Goal: Transaction & Acquisition: Obtain resource

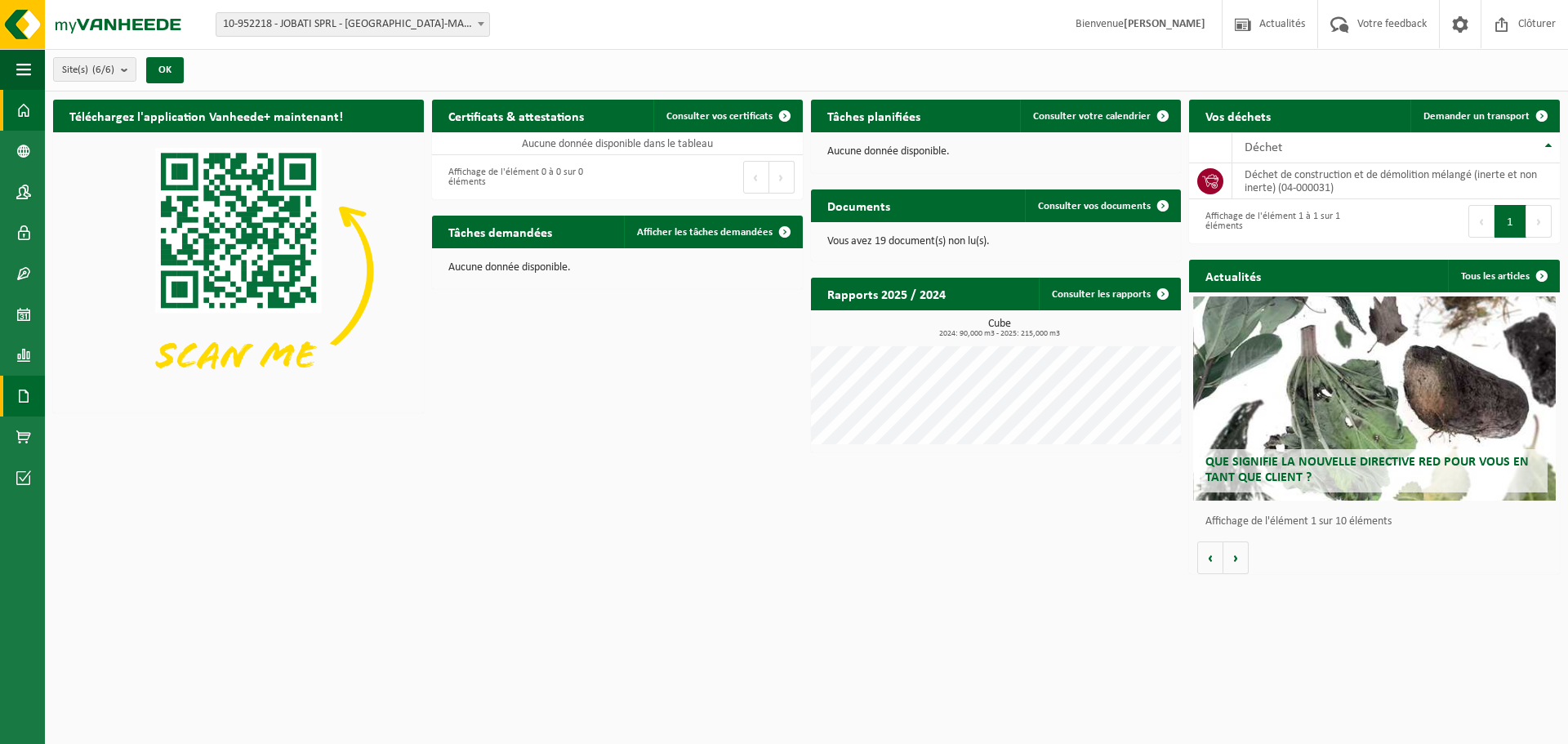
click at [23, 387] on span at bounding box center [24, 395] width 15 height 41
click at [100, 402] on span "Factures" at bounding box center [115, 395] width 42 height 31
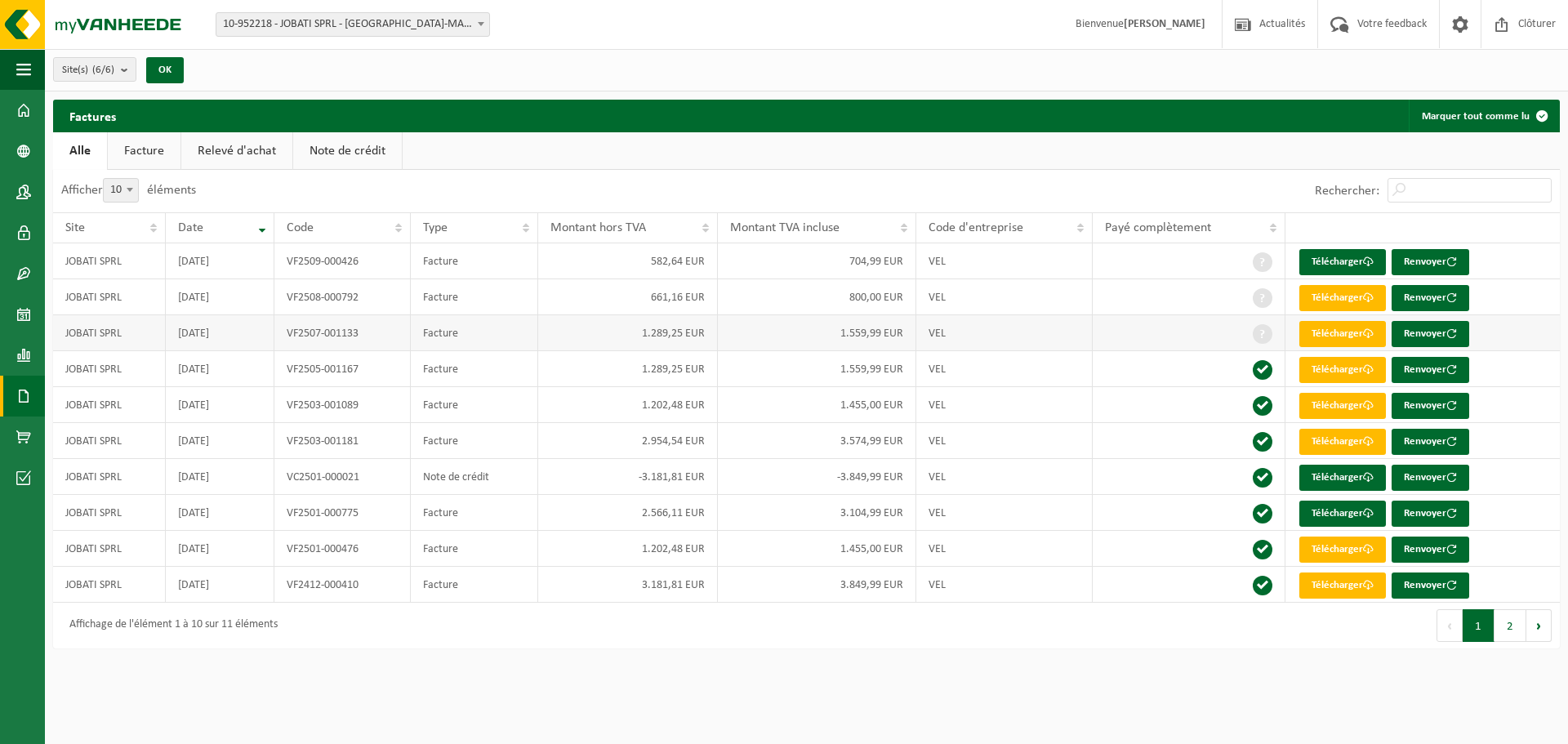
click at [730, 329] on td "1.559,99 EUR" at bounding box center [816, 333] width 198 height 36
click at [841, 331] on td "1.559,99 EUR" at bounding box center [816, 333] width 198 height 36
drag, startPoint x: 253, startPoint y: 335, endPoint x: 400, endPoint y: 283, distance: 155.9
click at [400, 283] on tbody "JOBATI SPRL [DATE] VF2509-000426 Facture 582,64 EUR 704,99 EUR VEL Télécharger …" at bounding box center [806, 423] width 1507 height 359
click at [539, 334] on td "1.289,25 EUR" at bounding box center [628, 333] width 180 height 36
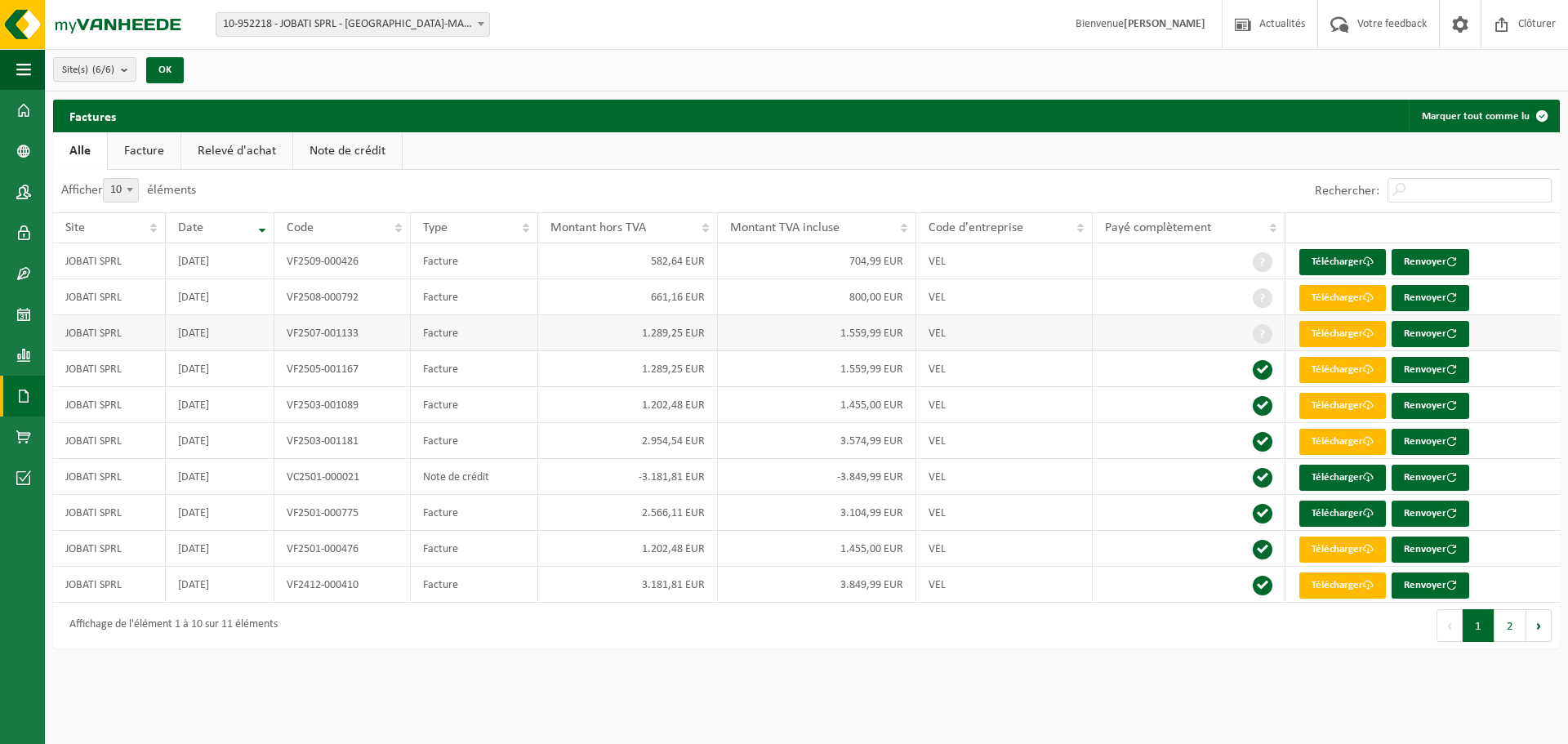
click at [631, 331] on td "1.289,25 EUR" at bounding box center [628, 333] width 180 height 36
click at [865, 339] on td "1.559,99 EUR" at bounding box center [816, 333] width 198 height 36
click at [1349, 334] on link "Télécharger" at bounding box center [1343, 334] width 87 height 26
click at [672, 22] on div "Site: 10-952218 - JOBATI SPRL - [GEOGRAPHIC_DATA]-MARCHIENNE 10-965786 - JOBATI…" at bounding box center [784, 25] width 1568 height 50
drag, startPoint x: 644, startPoint y: 437, endPoint x: 720, endPoint y: 441, distance: 76.1
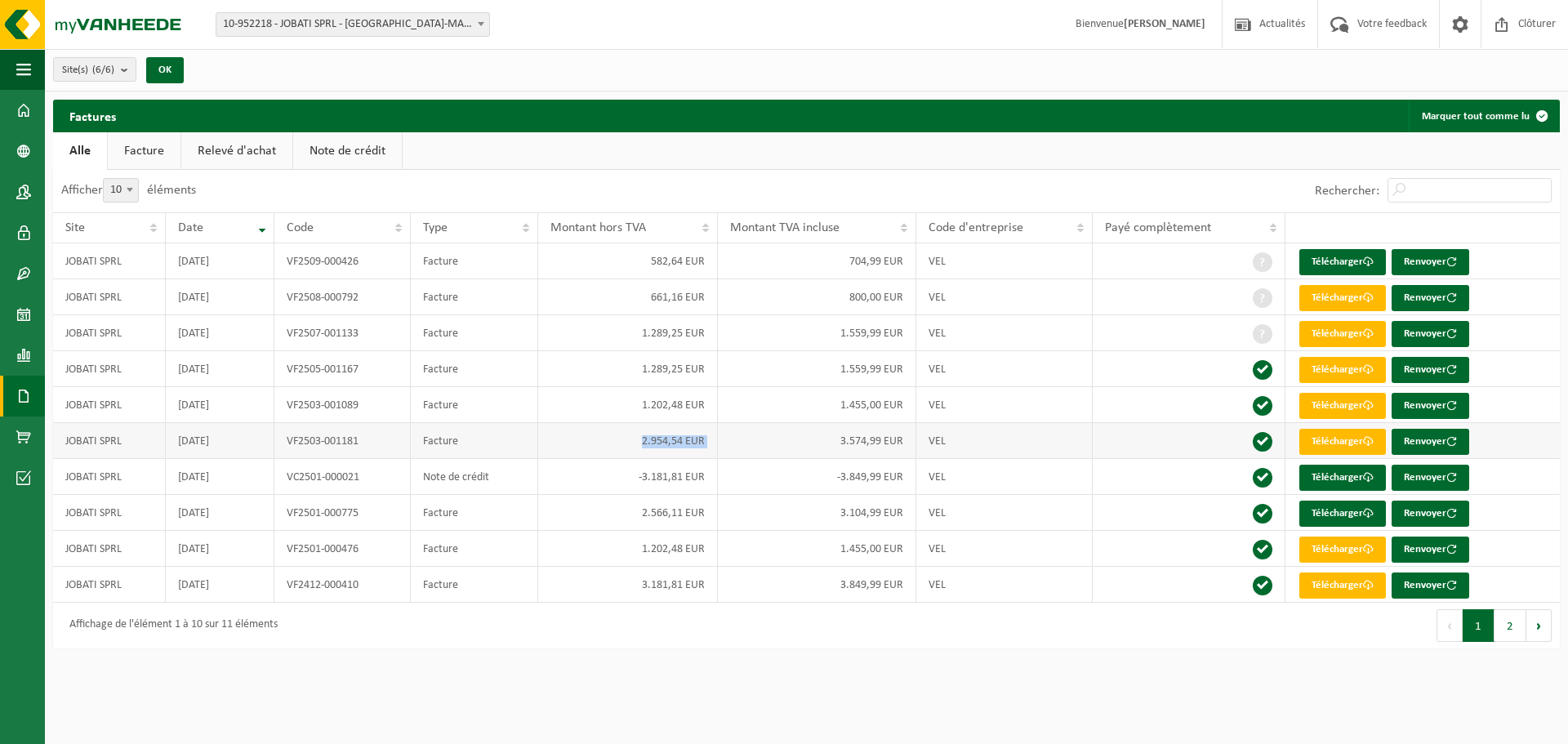
click at [720, 441] on tr "JOBATI SPRL [DATE] VF2503-001181 Facture 2.954,54 EUR 3.574,99 EUR VEL Téléchar…" at bounding box center [806, 441] width 1507 height 36
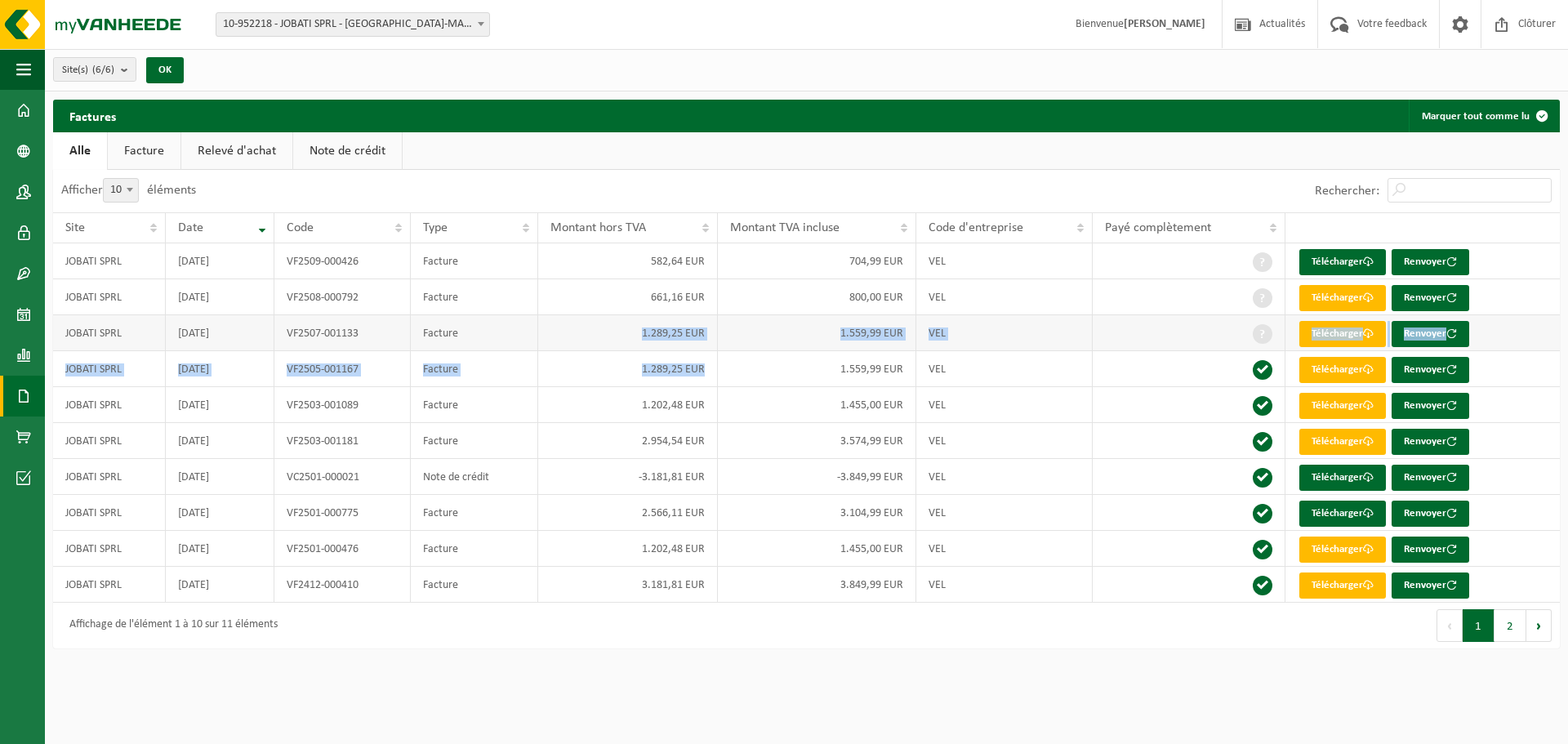
drag, startPoint x: 715, startPoint y: 368, endPoint x: 633, endPoint y: 328, distance: 91.2
click at [633, 328] on tbody "JOBATI SPRL [DATE] VF2509-000426 Facture 582,64 EUR 704,99 EUR VEL Télécharger …" at bounding box center [806, 423] width 1507 height 359
click at [680, 339] on td "1.289,25 EUR" at bounding box center [628, 333] width 180 height 36
drag, startPoint x: 678, startPoint y: 369, endPoint x: 642, endPoint y: 326, distance: 56.1
click at [642, 326] on tbody "JOBATI SPRL [DATE] VF2509-000426 Facture 582,64 EUR 704,99 EUR VEL Télécharger …" at bounding box center [806, 423] width 1507 height 359
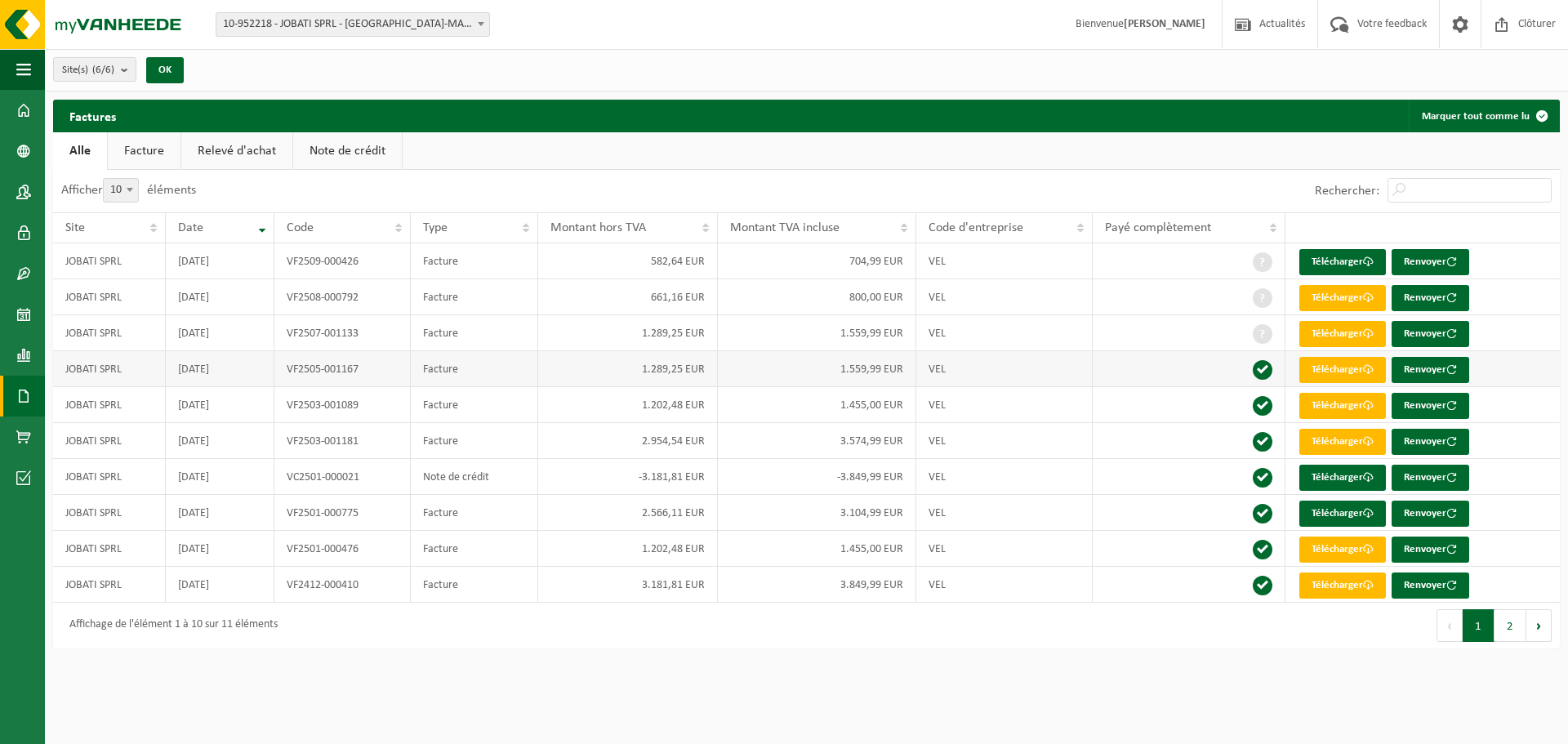
click at [684, 360] on td "1.289,25 EUR" at bounding box center [628, 369] width 180 height 36
click at [1535, 20] on span "Clôturer" at bounding box center [1537, 24] width 46 height 48
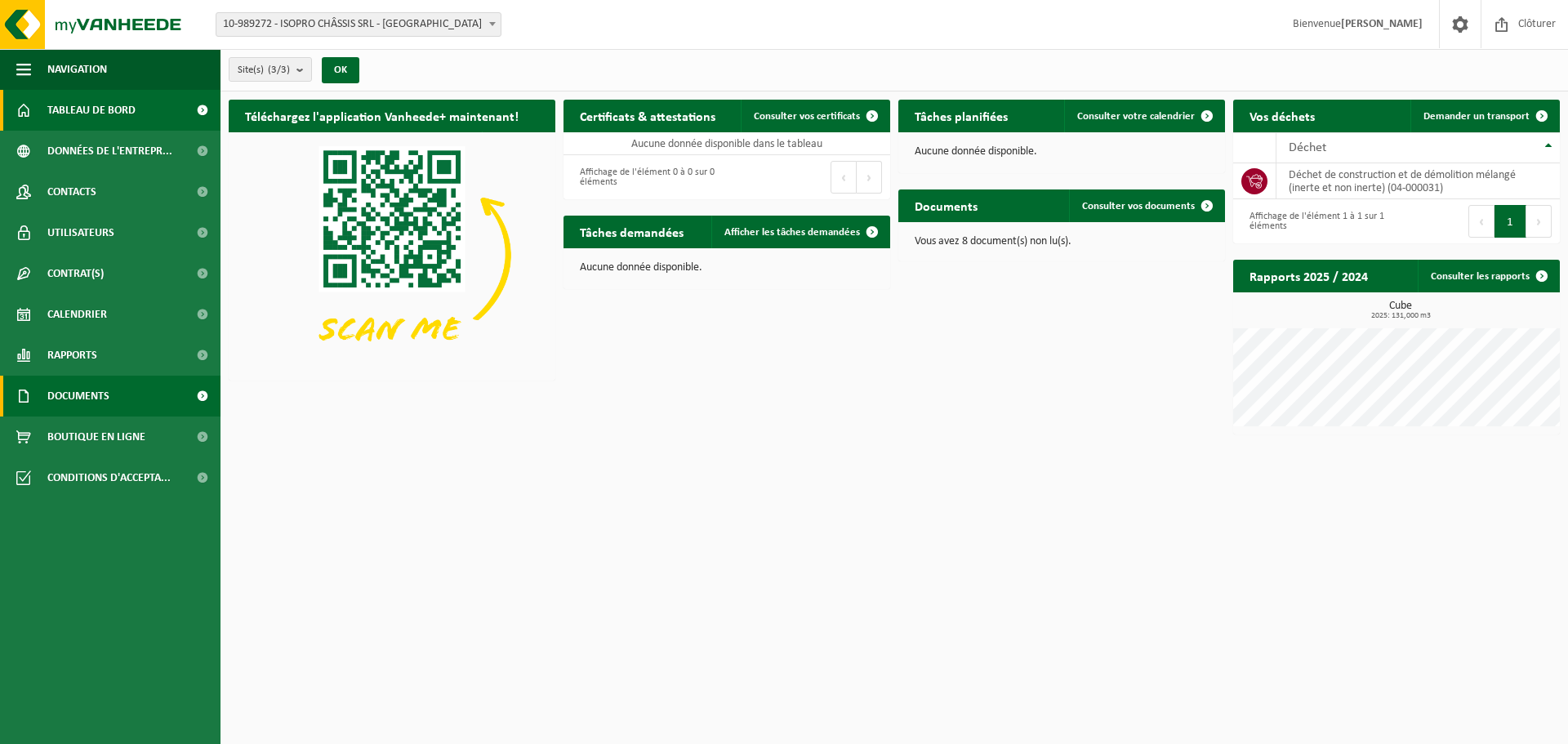
click at [149, 400] on link "Documents" at bounding box center [110, 395] width 221 height 41
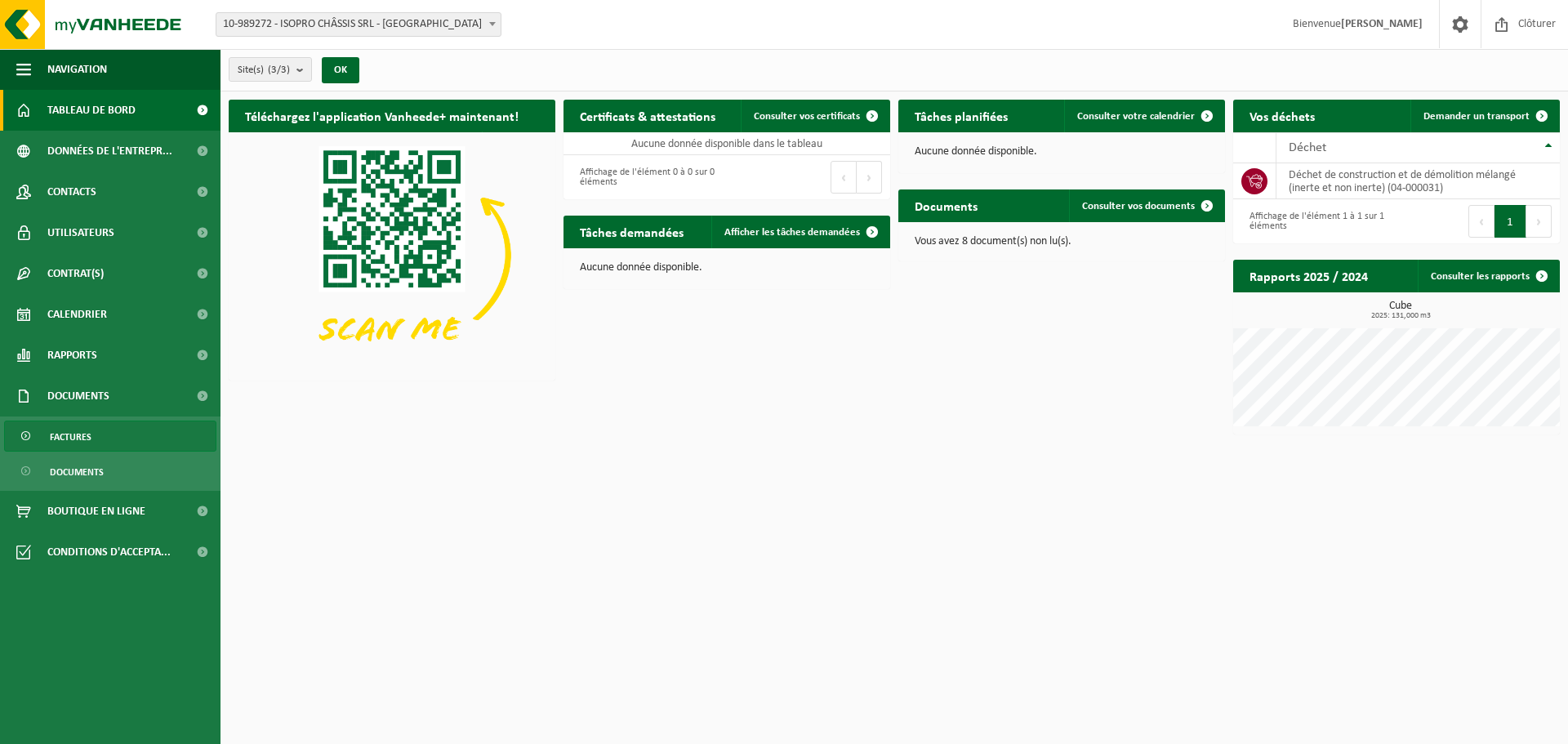
click at [107, 433] on link "Factures" at bounding box center [110, 436] width 212 height 31
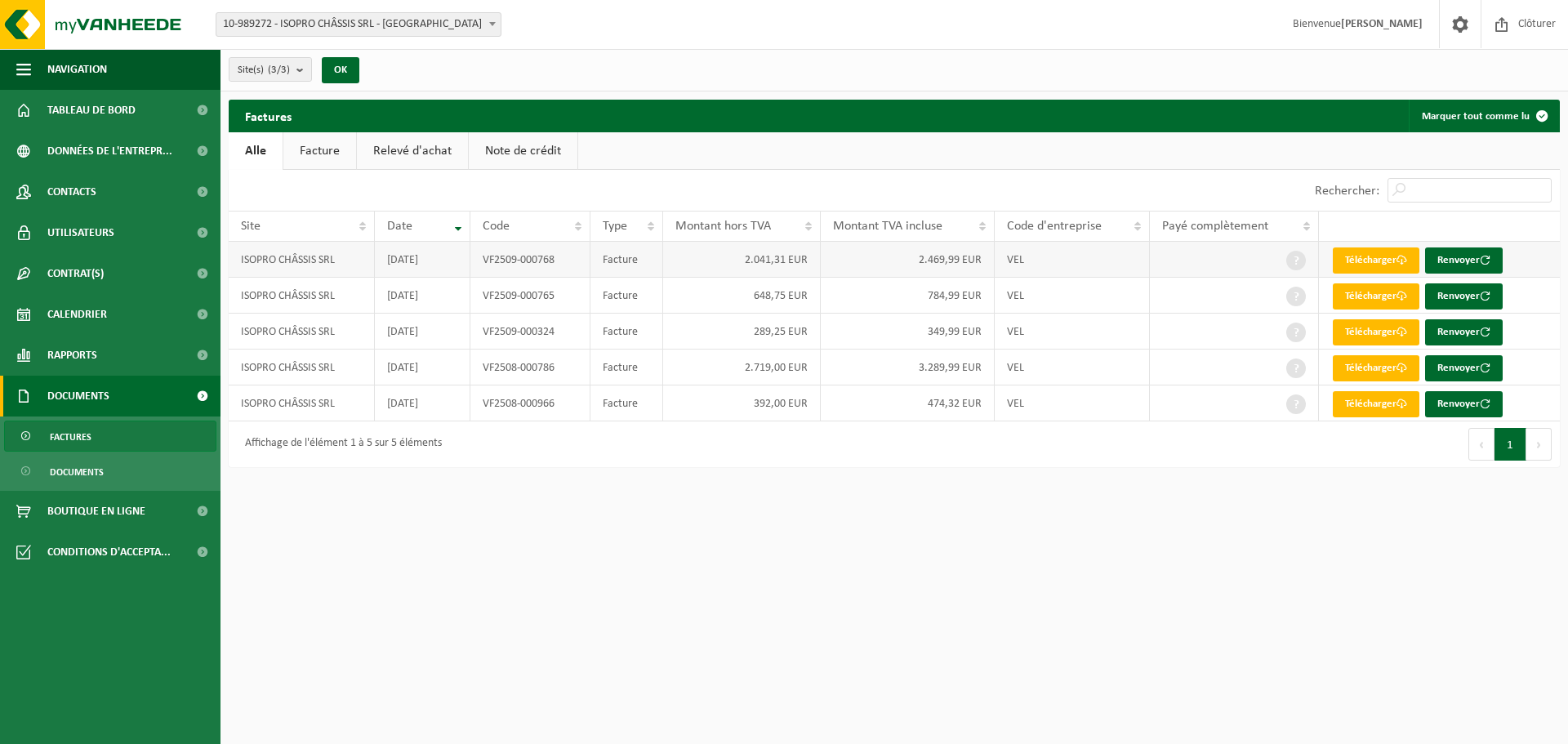
click at [684, 263] on td "2.041,31 EUR" at bounding box center [742, 259] width 157 height 36
click at [1369, 252] on link "Télécharger" at bounding box center [1376, 260] width 87 height 26
